Goal: Task Accomplishment & Management: Complete application form

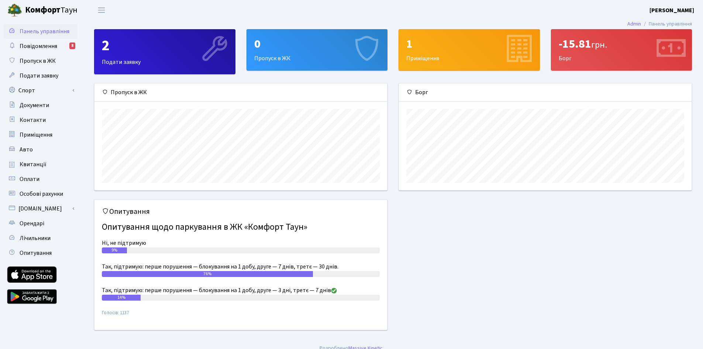
scroll to position [107, 293]
click at [337, 47] on div "0" at bounding box center [317, 44] width 126 height 14
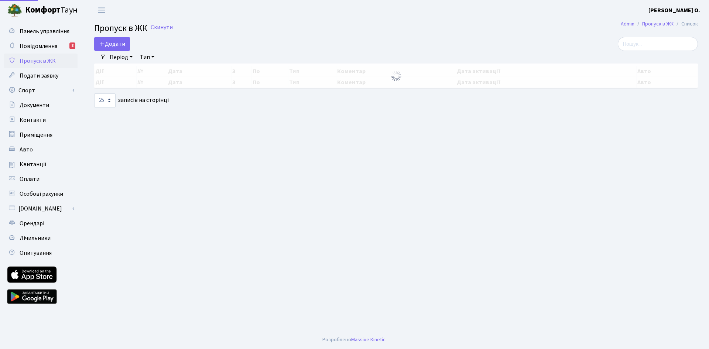
select select "25"
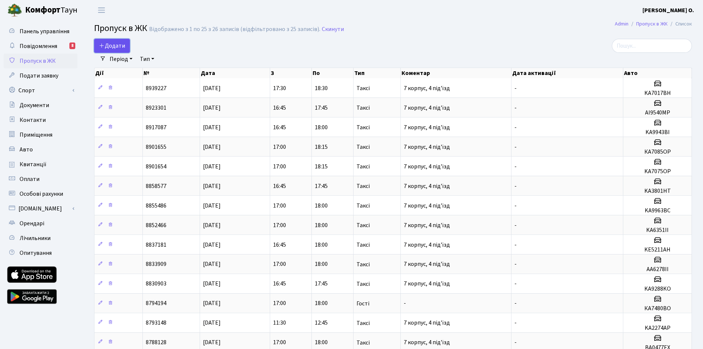
click at [114, 48] on span "Додати" at bounding box center [112, 46] width 26 height 8
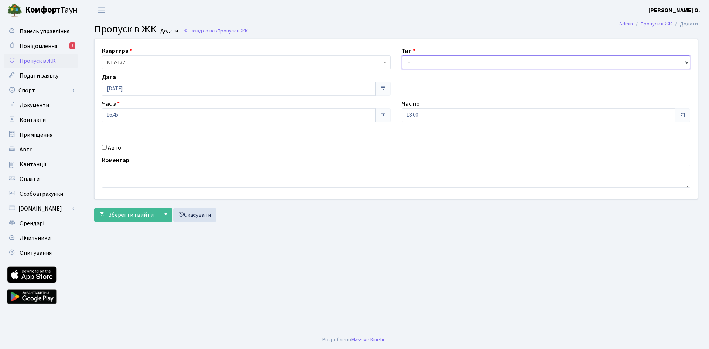
drag, startPoint x: 414, startPoint y: 63, endPoint x: 417, endPoint y: 69, distance: 6.8
click at [414, 63] on select "- Доставка Таксі Гості Сервіс" at bounding box center [546, 62] width 289 height 14
select select "2"
click at [402, 55] on select "- Доставка Таксі Гості Сервіс" at bounding box center [546, 62] width 289 height 14
click at [114, 144] on label "Авто" at bounding box center [114, 147] width 13 height 9
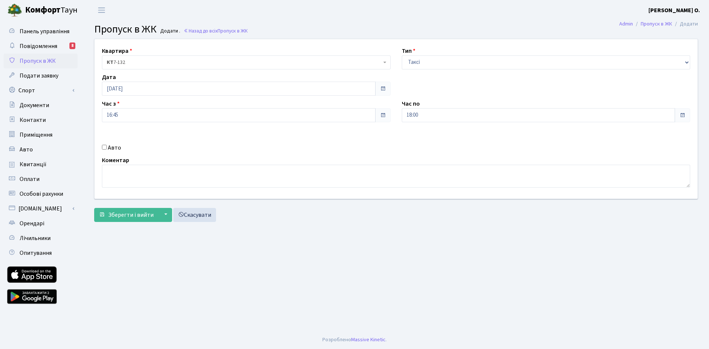
click at [107, 145] on input "Авто" at bounding box center [104, 147] width 5 height 5
checkbox input "true"
type input "AA0291YC"
click at [134, 213] on span "Зберегти і вийти" at bounding box center [130, 215] width 45 height 8
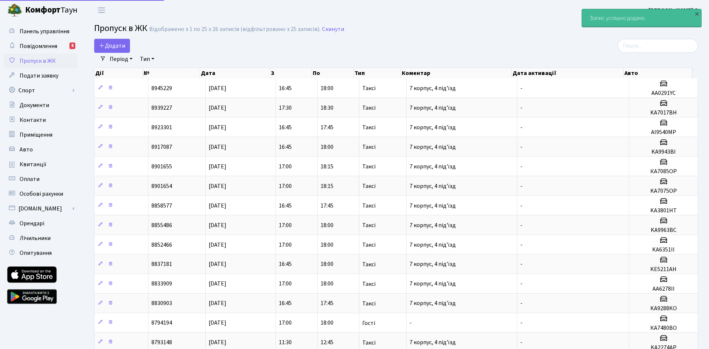
select select "25"
